Goal: Answer question/provide support: Share knowledge or assist other users

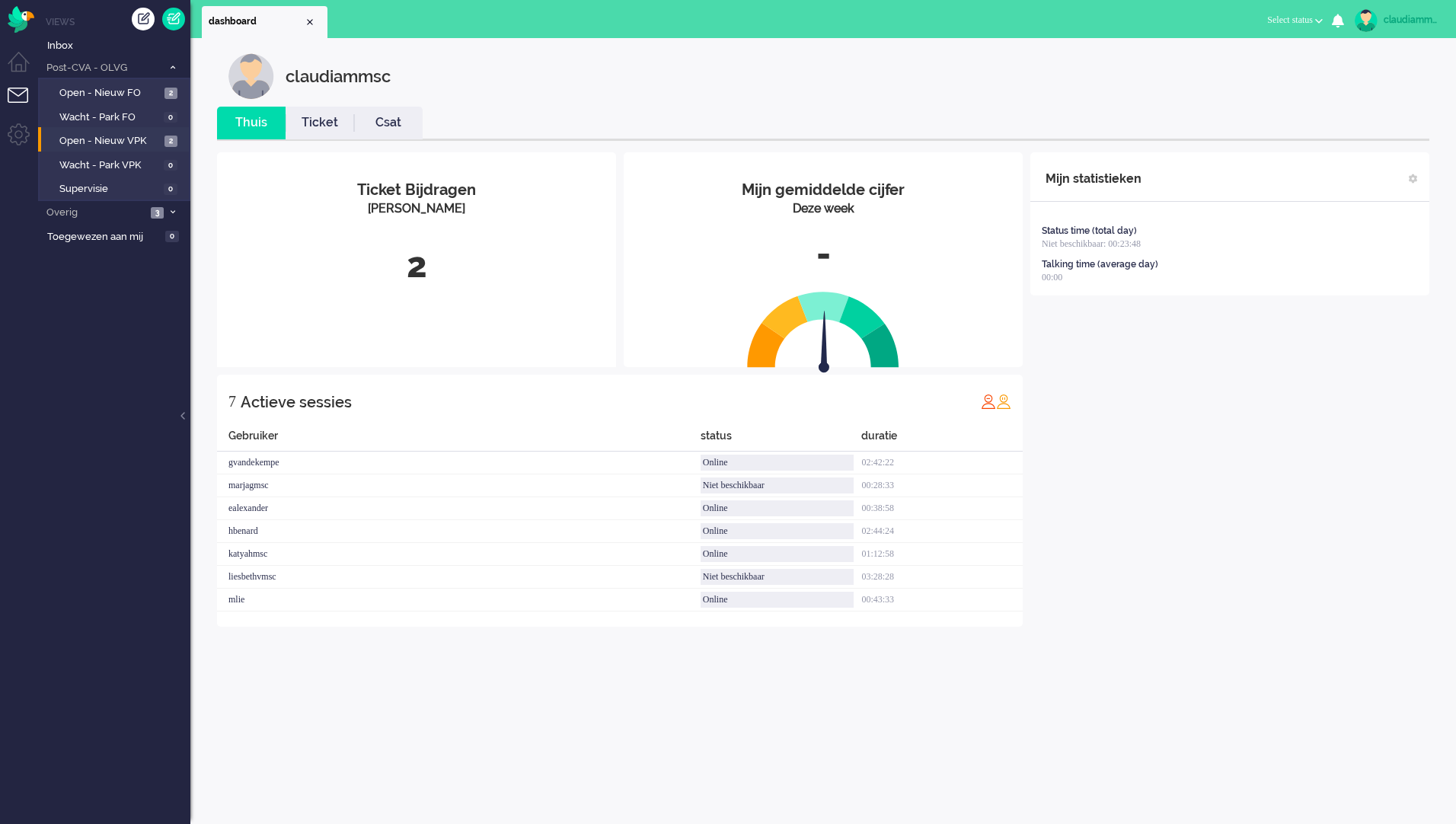
click at [118, 129] on li "Open - Nieuw VPK 2" at bounding box center [113, 139] width 151 height 24
click at [109, 139] on span "Open - Nieuw VPK" at bounding box center [111, 141] width 102 height 14
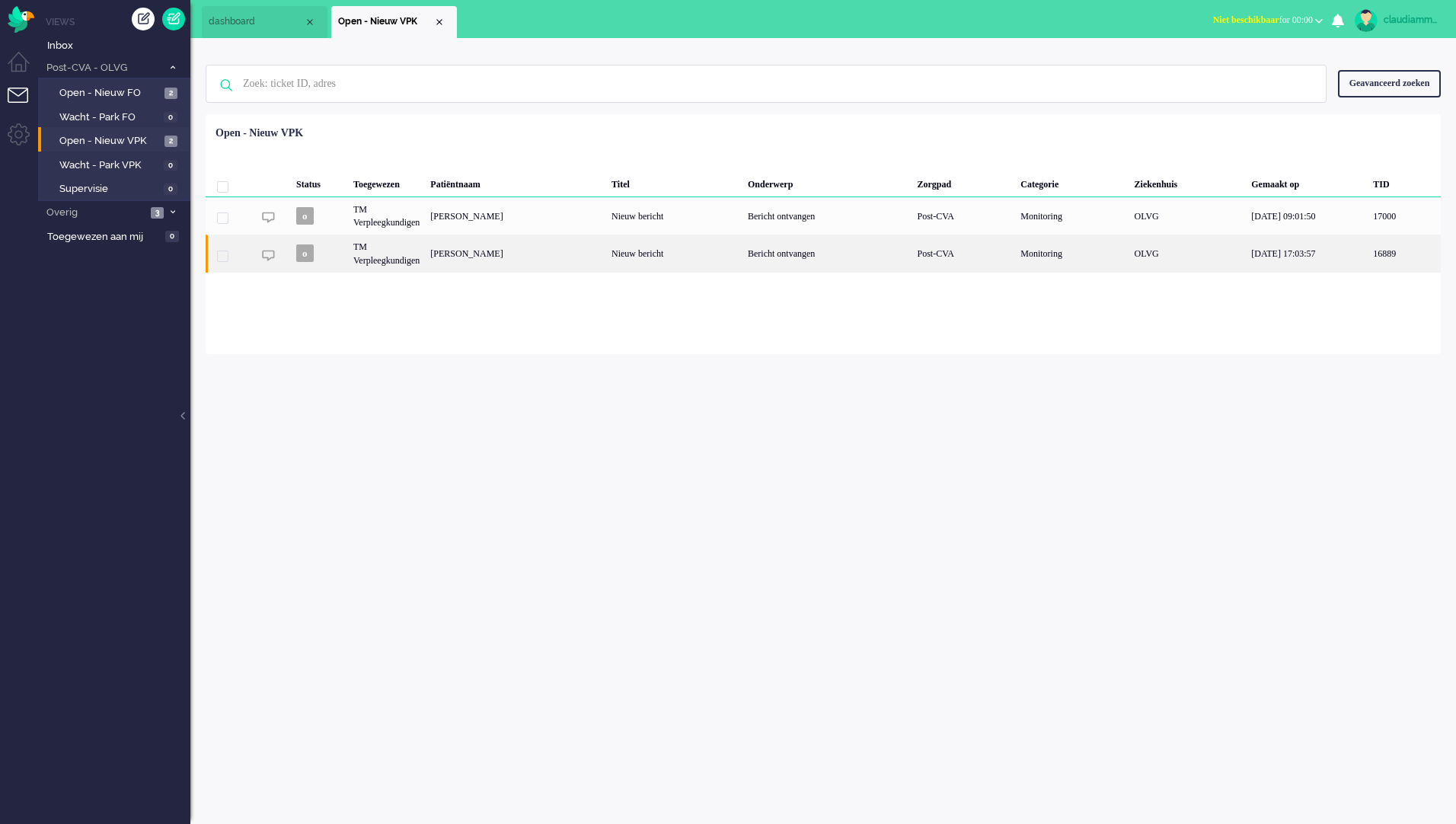
click at [665, 253] on div "Nieuw bericht" at bounding box center [674, 253] width 136 height 37
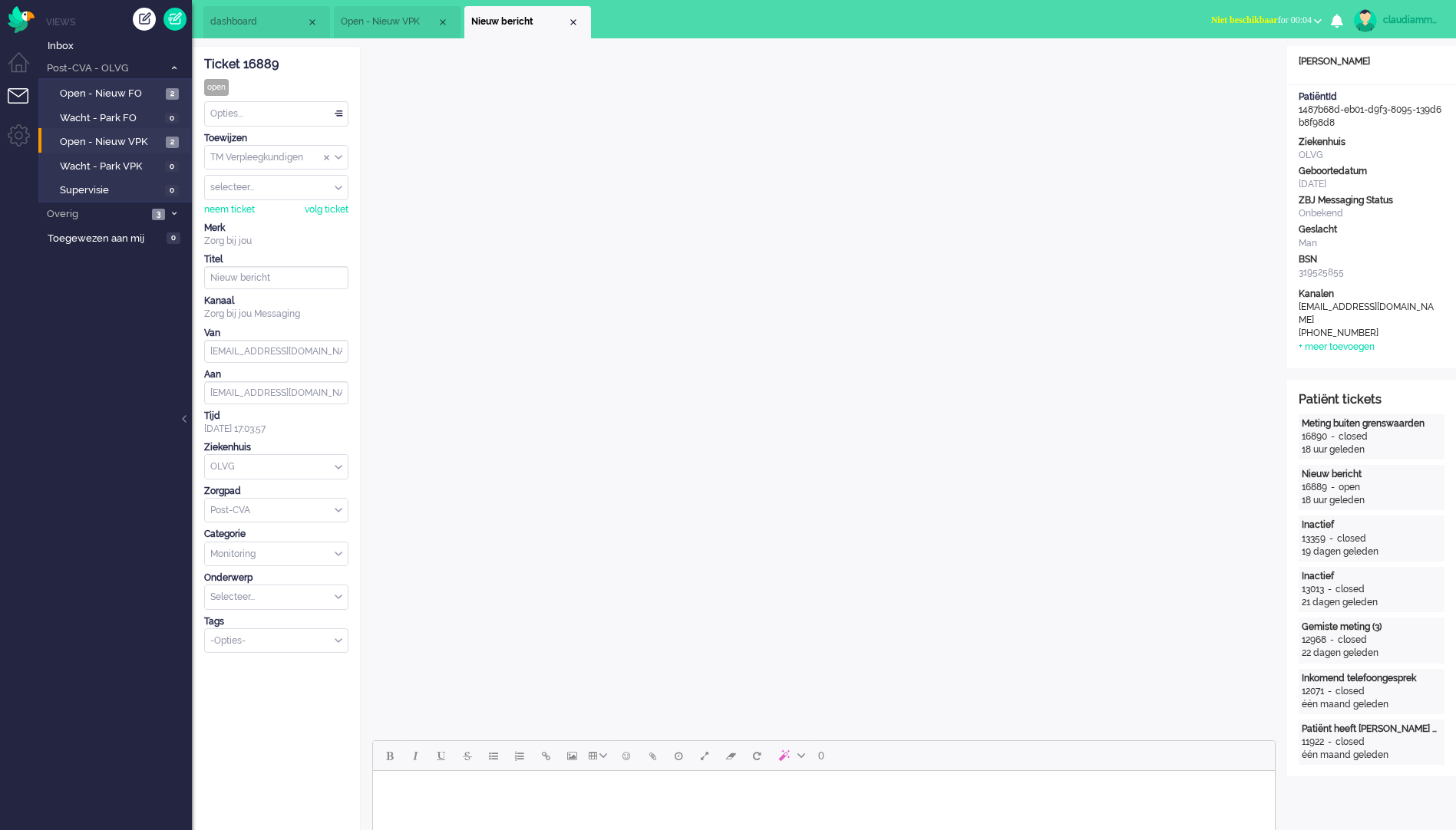
click at [336, 115] on div "Opties..." at bounding box center [276, 114] width 143 height 23
click at [290, 229] on li "Opgelost" at bounding box center [276, 223] width 143 height 22
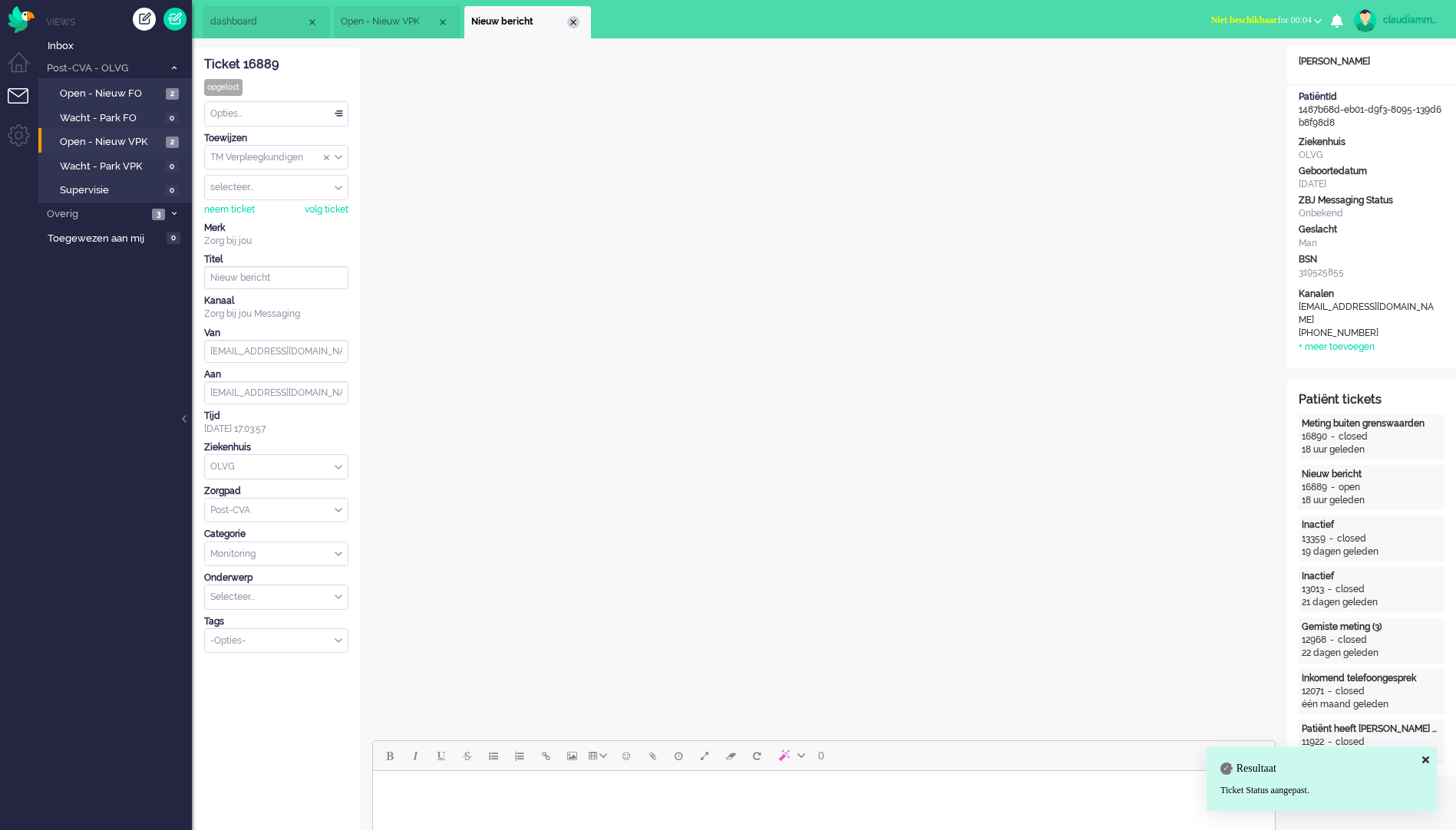
click at [572, 20] on div "Close tab" at bounding box center [573, 22] width 13 height 13
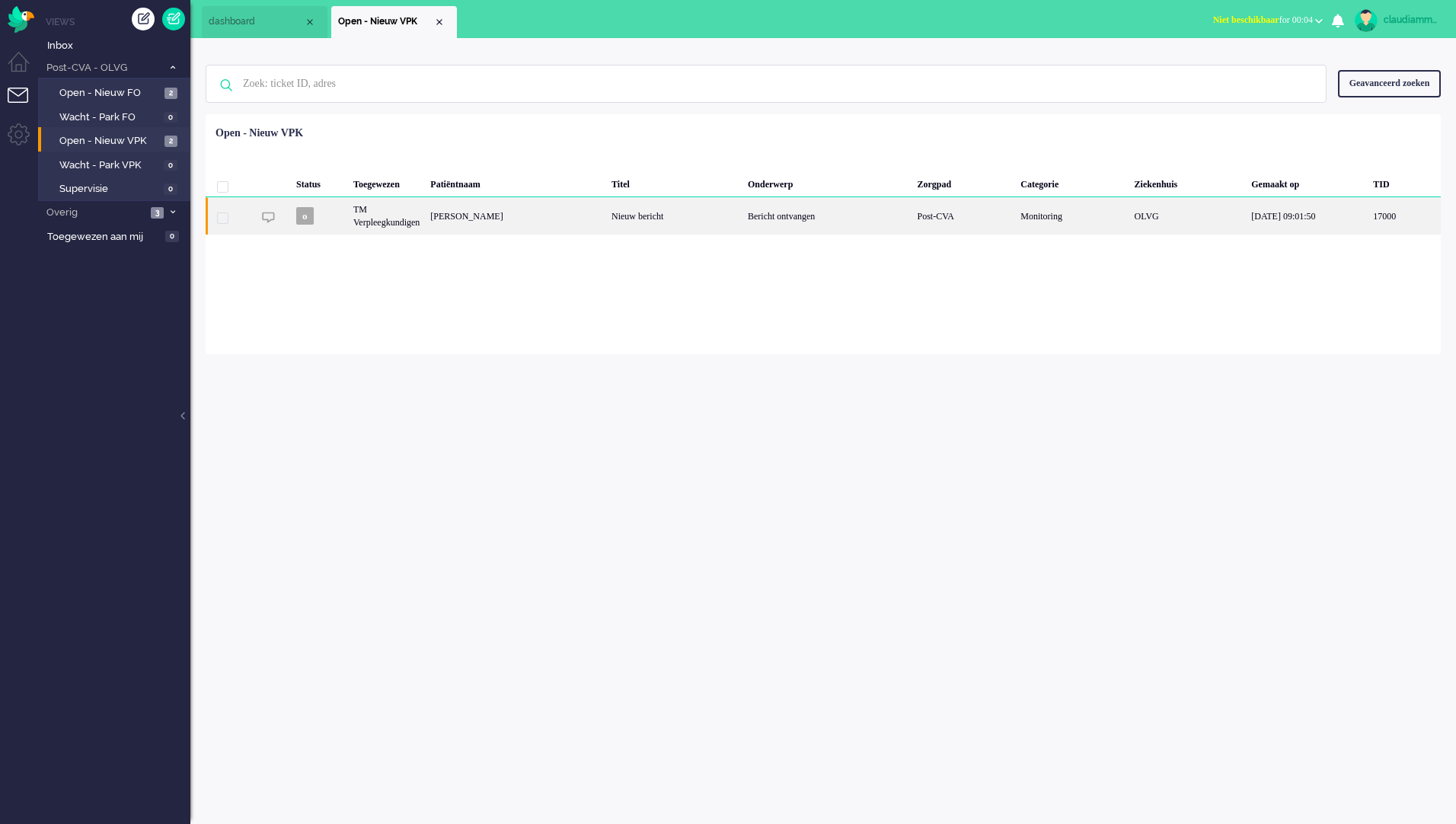
click at [478, 214] on div "[PERSON_NAME]" at bounding box center [515, 216] width 181 height 37
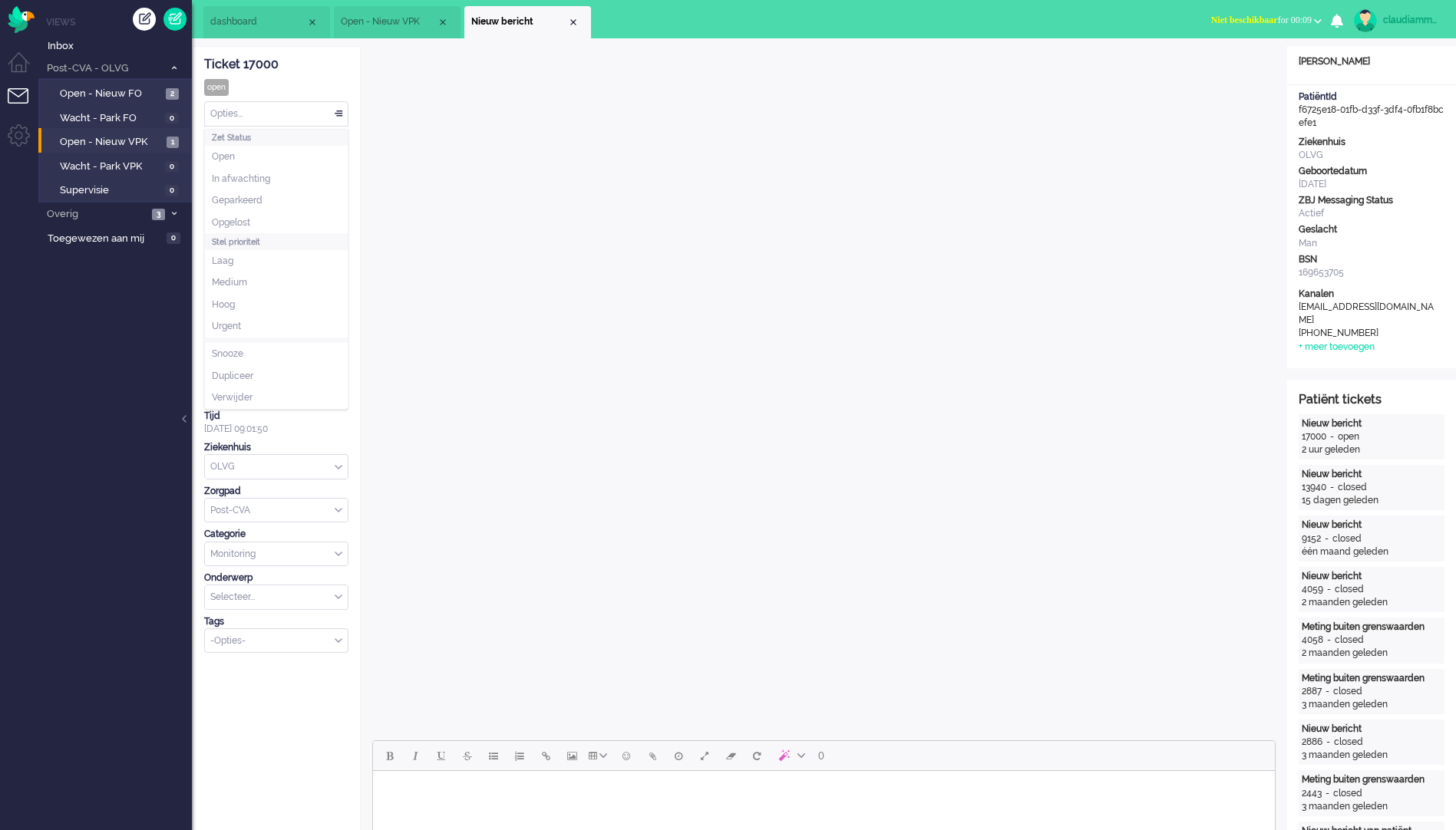
click at [334, 119] on div "Opties..." at bounding box center [276, 114] width 143 height 23
click at [250, 222] on span "Opgelost" at bounding box center [231, 223] width 39 height 13
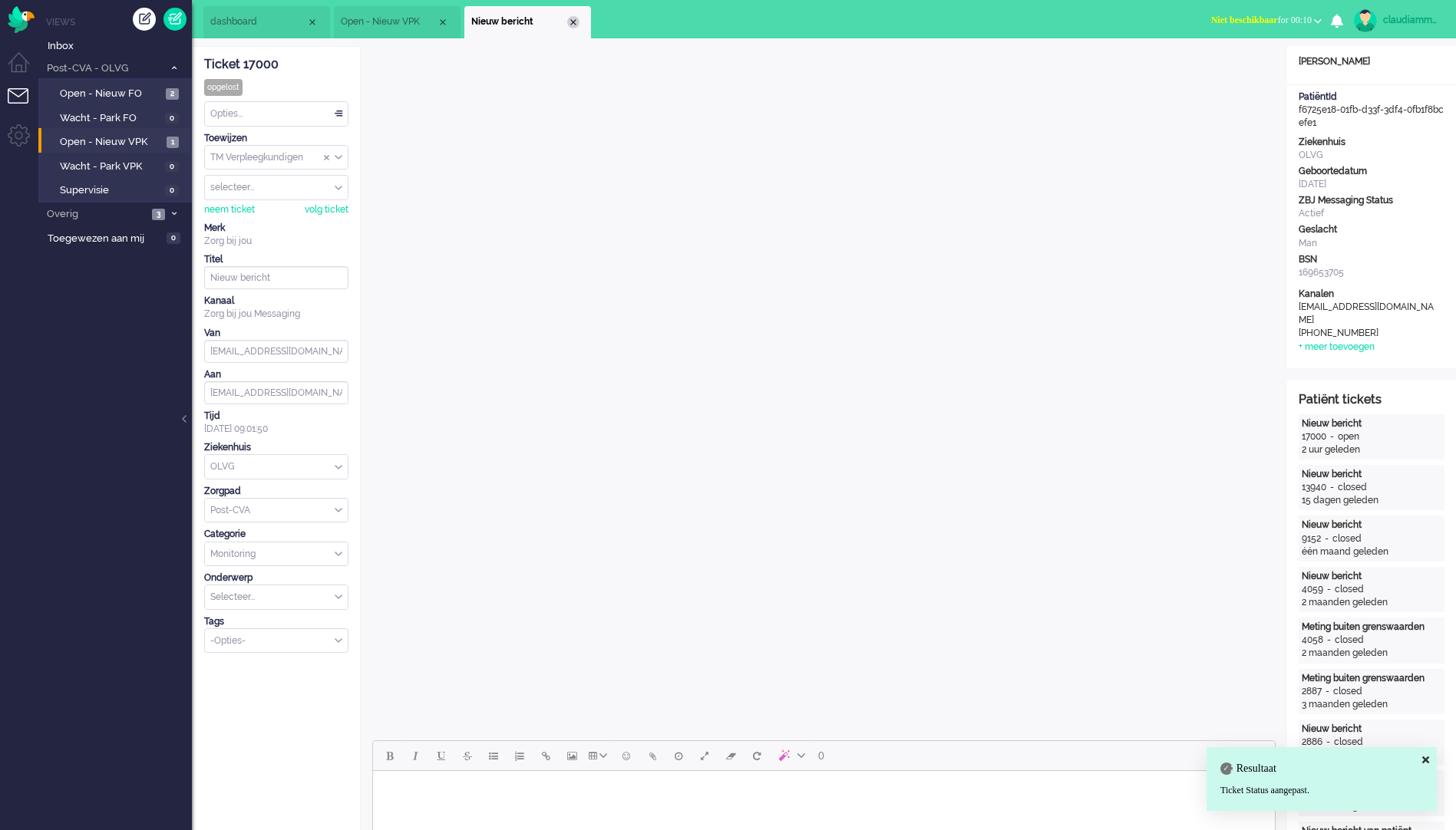
click at [573, 23] on div "Close tab" at bounding box center [573, 22] width 13 height 13
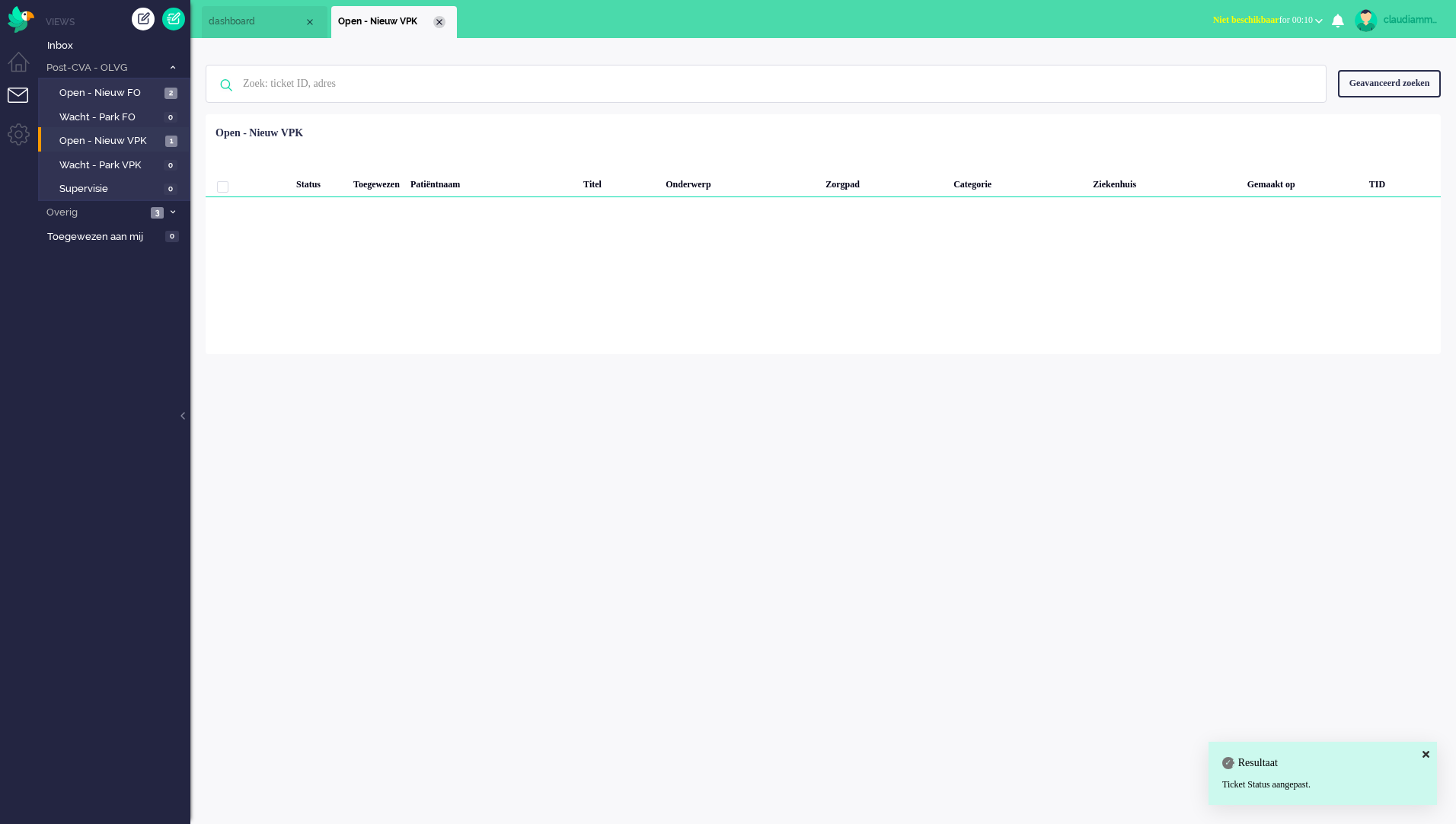
click at [437, 26] on div "Close tab" at bounding box center [440, 22] width 12 height 12
